Goal: Task Accomplishment & Management: Manage account settings

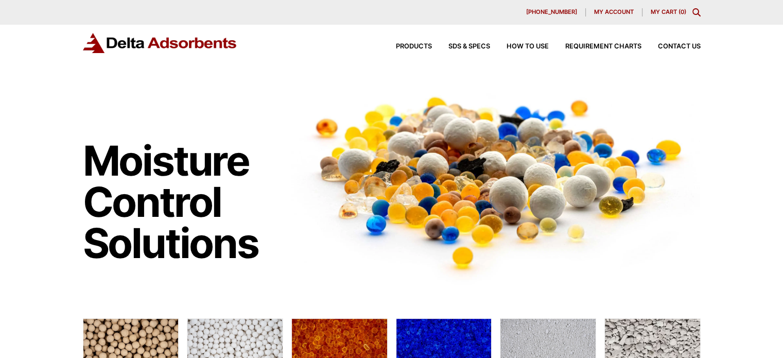
click at [624, 14] on span "My account" at bounding box center [614, 12] width 40 height 6
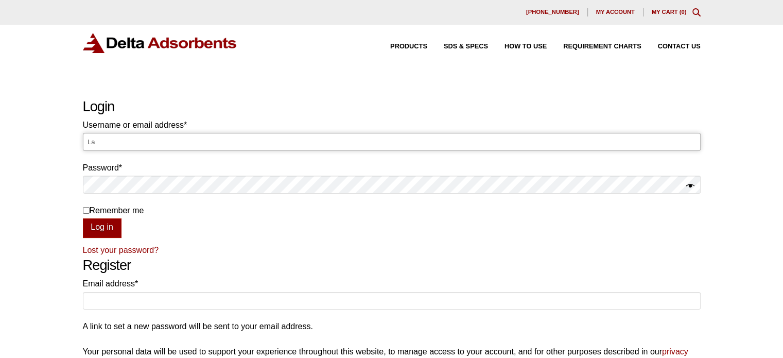
type input "L"
type input "Laura@deltaadsorbents.com"
click at [83, 218] on button "Log in" at bounding box center [102, 228] width 39 height 20
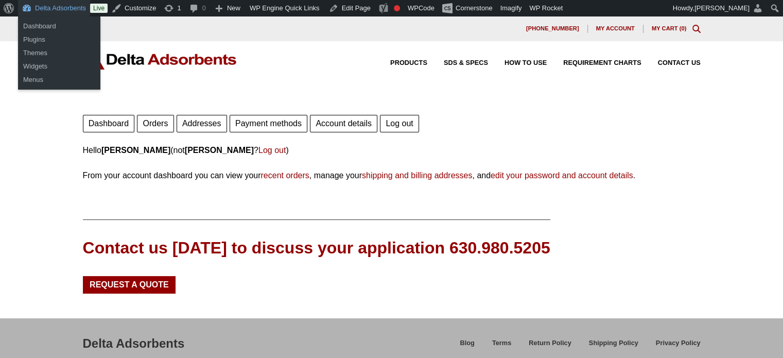
click at [41, 8] on link "Delta Adsorbents" at bounding box center [54, 8] width 72 height 16
click at [37, 27] on link "Dashboard" at bounding box center [59, 26] width 82 height 13
